Goal: Task Accomplishment & Management: Manage account settings

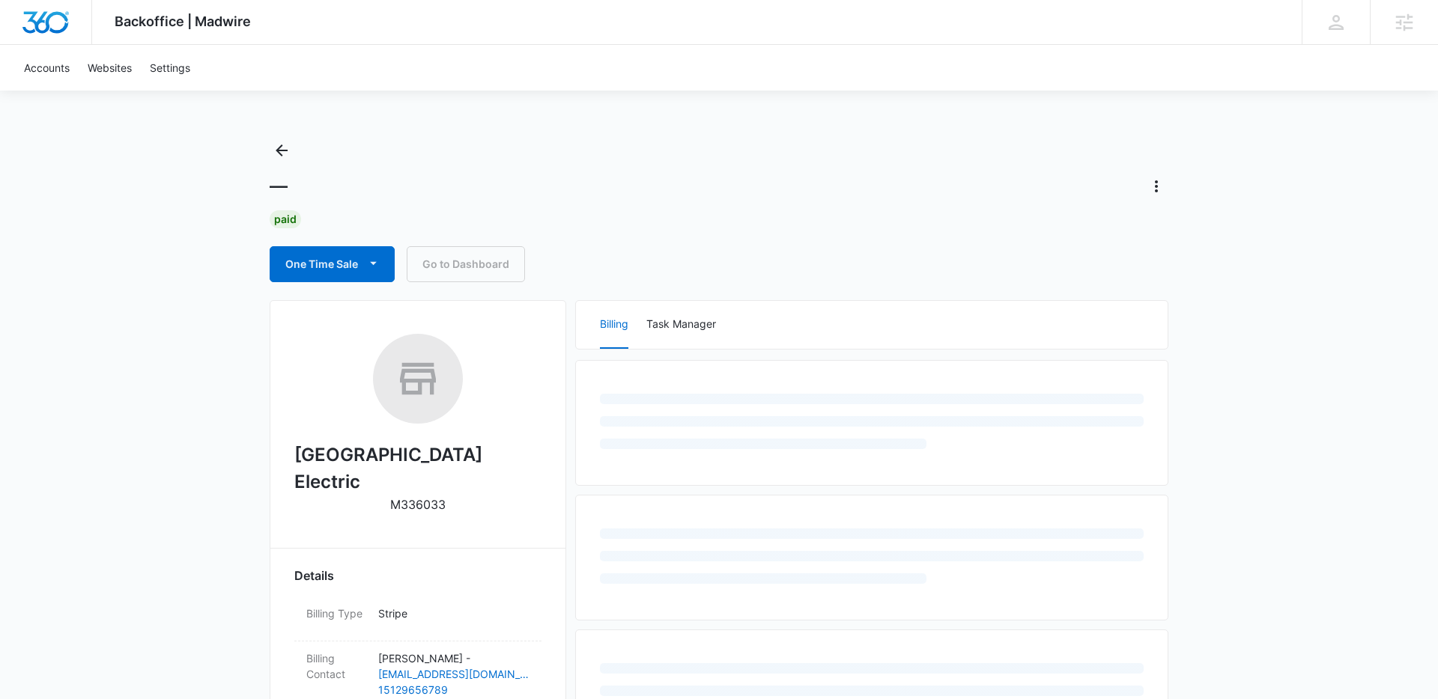
click at [439, 252] on link "Go to Dashboard" at bounding box center [466, 264] width 118 height 36
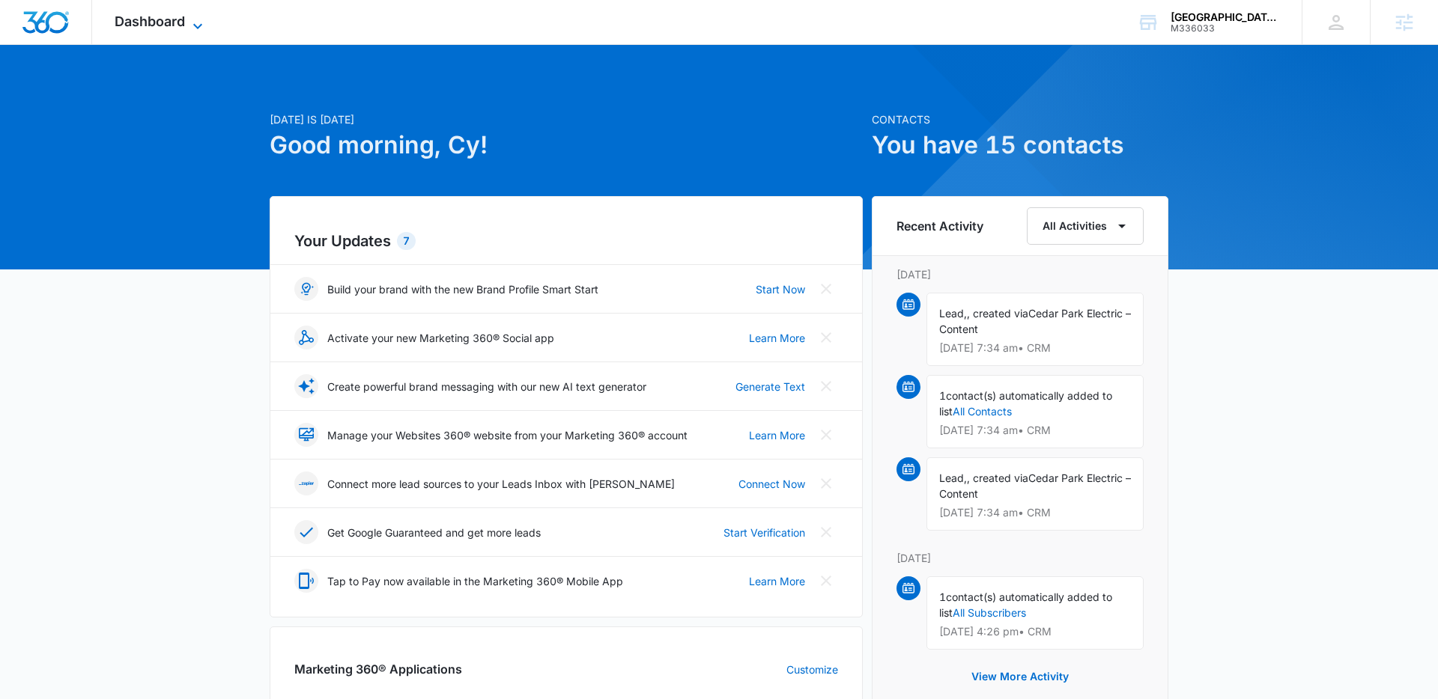
click at [139, 28] on span "Dashboard" at bounding box center [150, 21] width 70 height 16
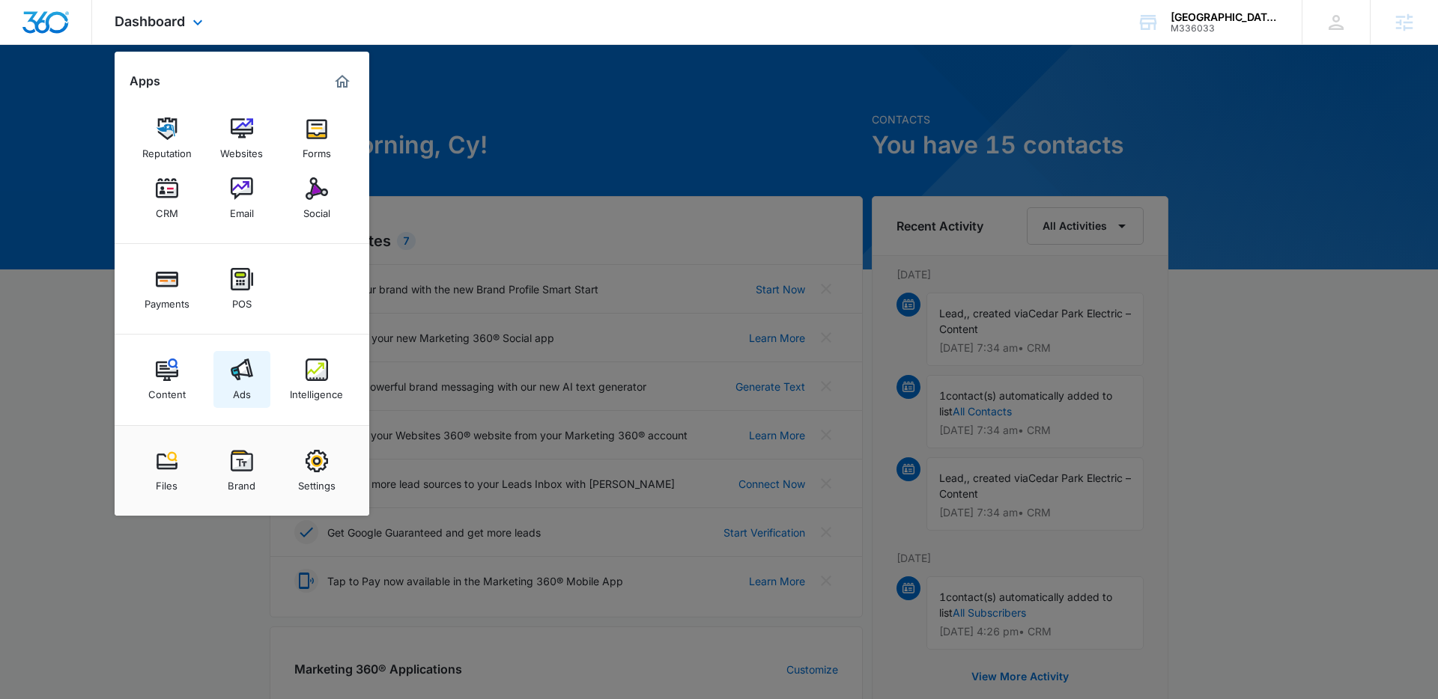
click at [240, 376] on img at bounding box center [242, 370] width 22 height 22
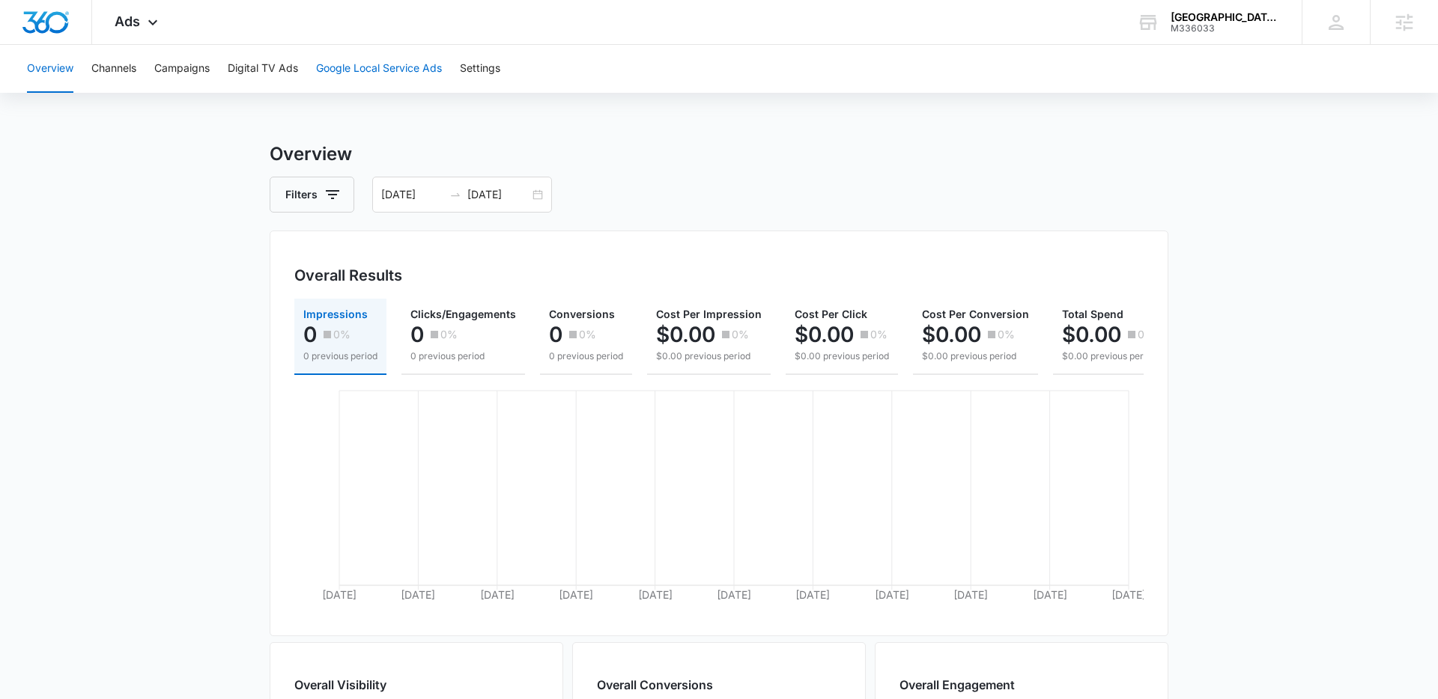
click at [383, 88] on button "Google Local Service Ads" at bounding box center [379, 69] width 126 height 48
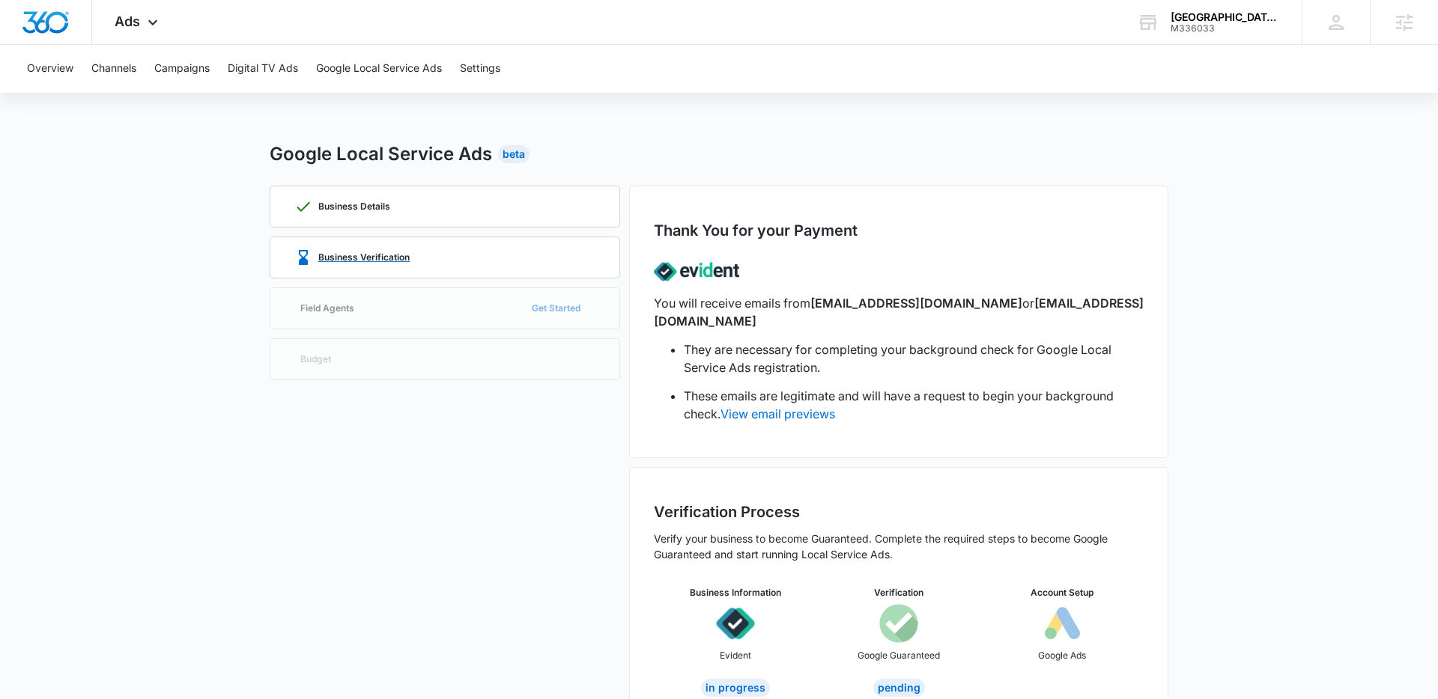
click at [451, 265] on div "Business Verification" at bounding box center [444, 257] width 301 height 40
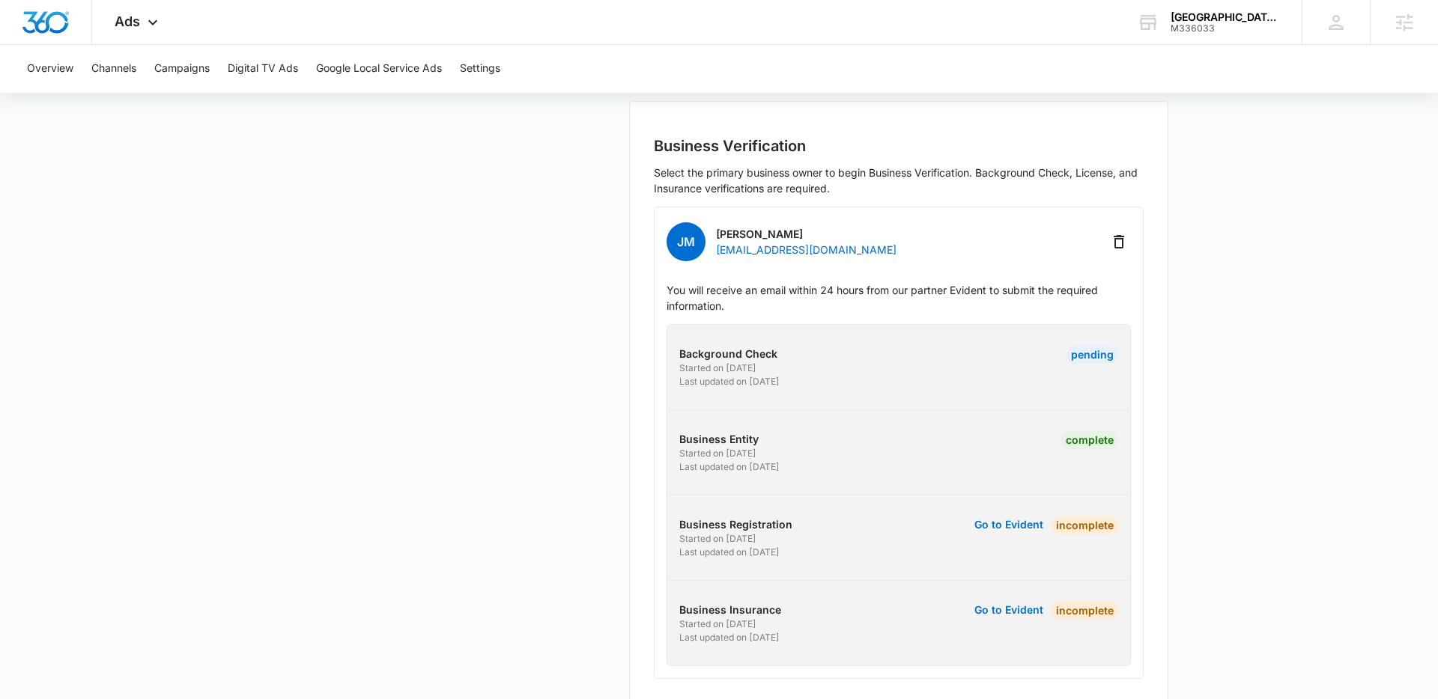
scroll to position [371, 0]
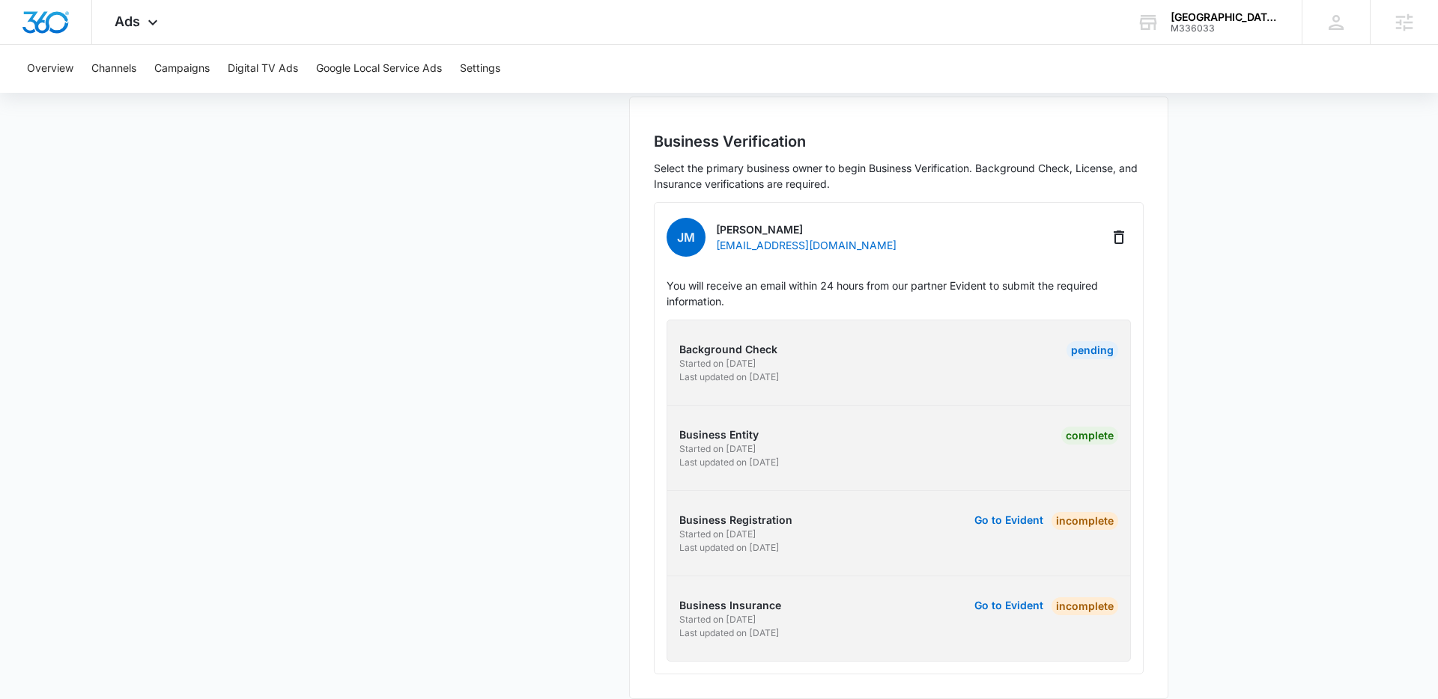
click at [708, 443] on p "Started on [DATE]" at bounding box center [786, 449] width 215 height 13
click at [710, 427] on p "Business Entity" at bounding box center [786, 435] width 215 height 16
click at [770, 320] on div "Background Check Started on [DATE] Last updated on [DATE] Pending Business Enti…" at bounding box center [898, 491] width 464 height 342
click at [747, 341] on p "Background Check" at bounding box center [786, 349] width 215 height 16
click at [726, 512] on p "Business Registration" at bounding box center [786, 520] width 215 height 16
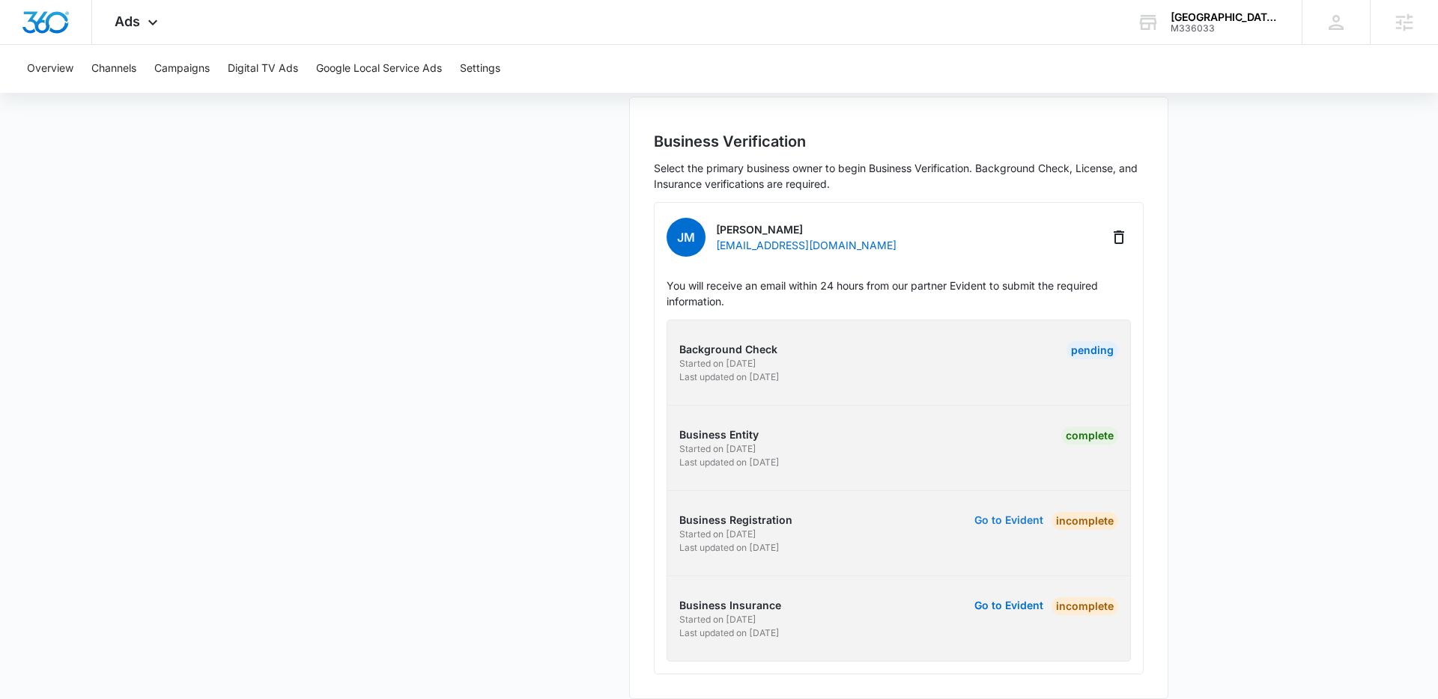
click at [1021, 515] on button "Go to Evident" at bounding box center [1008, 520] width 69 height 10
click at [1128, 278] on p "You will receive an email within 24 hours from our partner Evident to submit th…" at bounding box center [898, 293] width 464 height 31
click at [1120, 228] on icon "Delete" at bounding box center [1119, 237] width 18 height 18
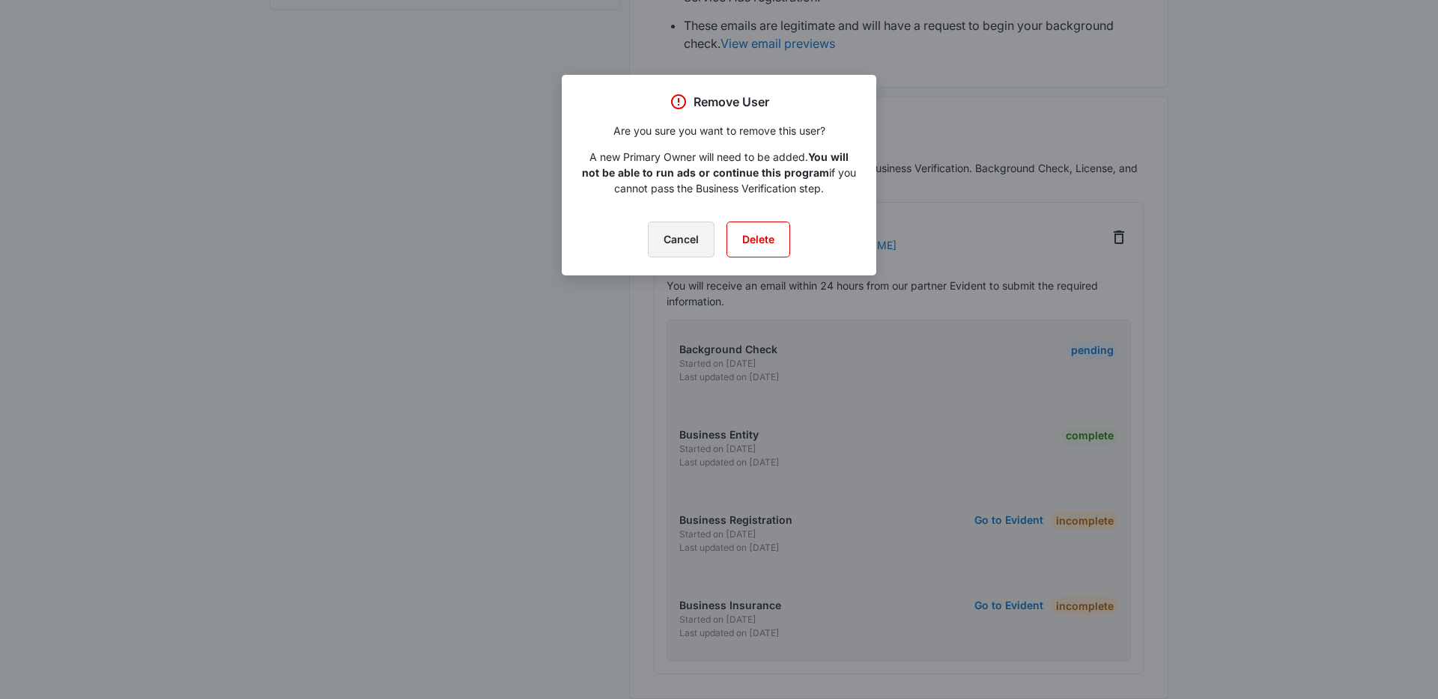
click at [681, 240] on button "Cancel" at bounding box center [681, 240] width 67 height 36
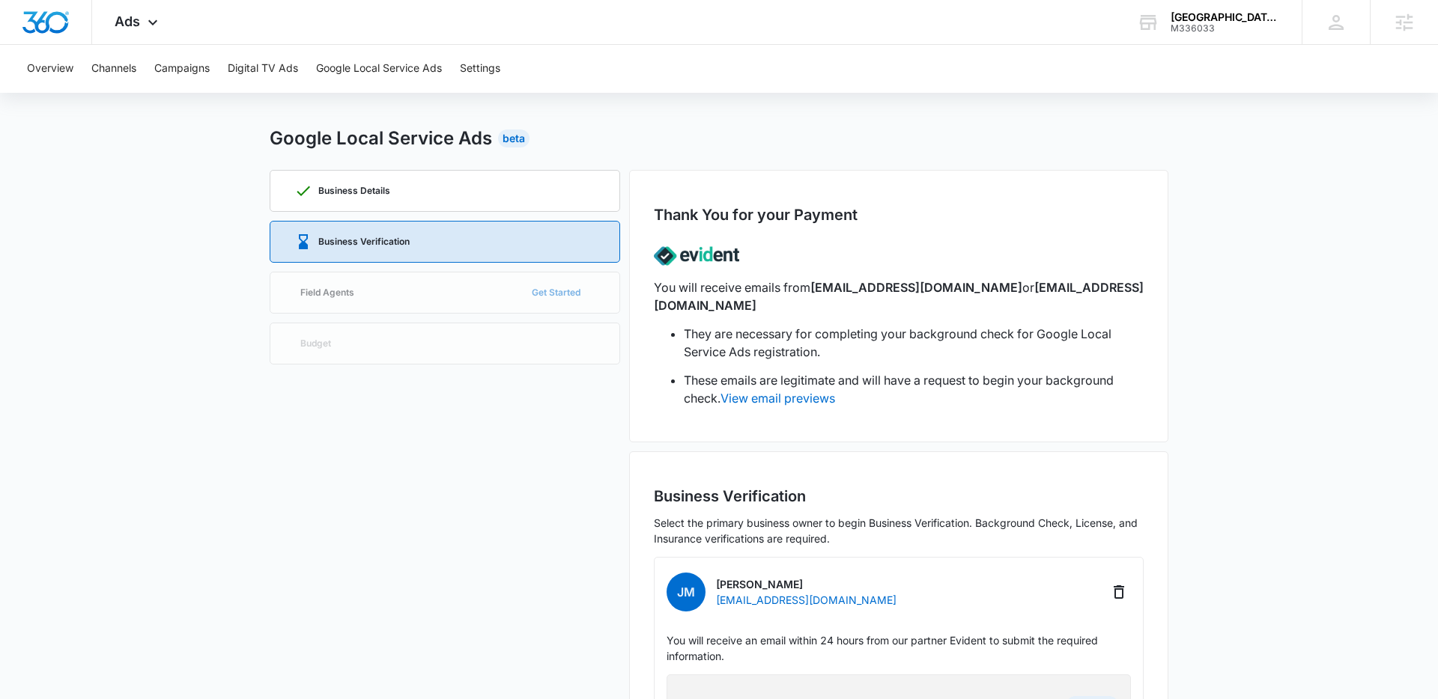
scroll to position [0, 0]
